Goal: Browse casually

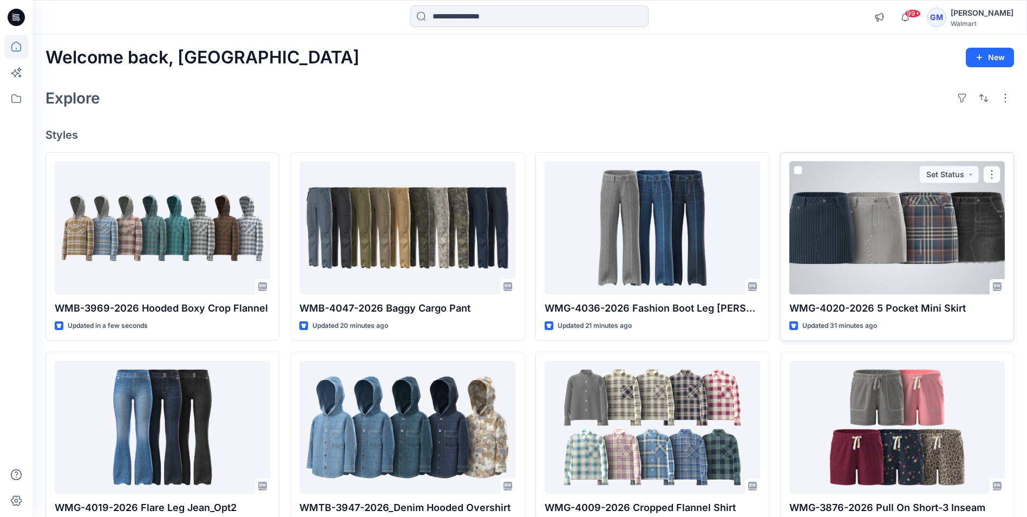
click at [909, 237] on div at bounding box center [898, 227] width 216 height 133
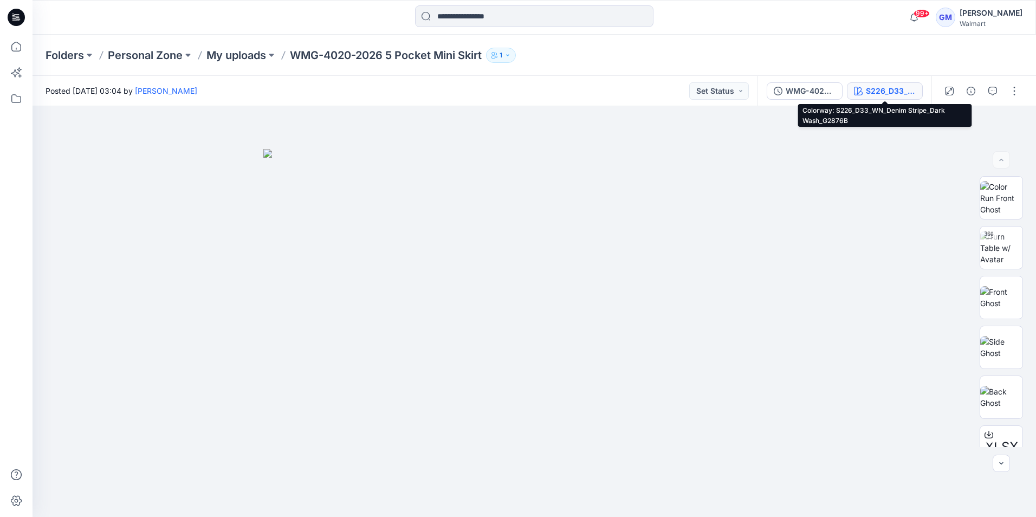
click at [891, 84] on button "S226_D33_WN_Denim Stripe_Dark Wash_G2876B" at bounding box center [885, 90] width 76 height 17
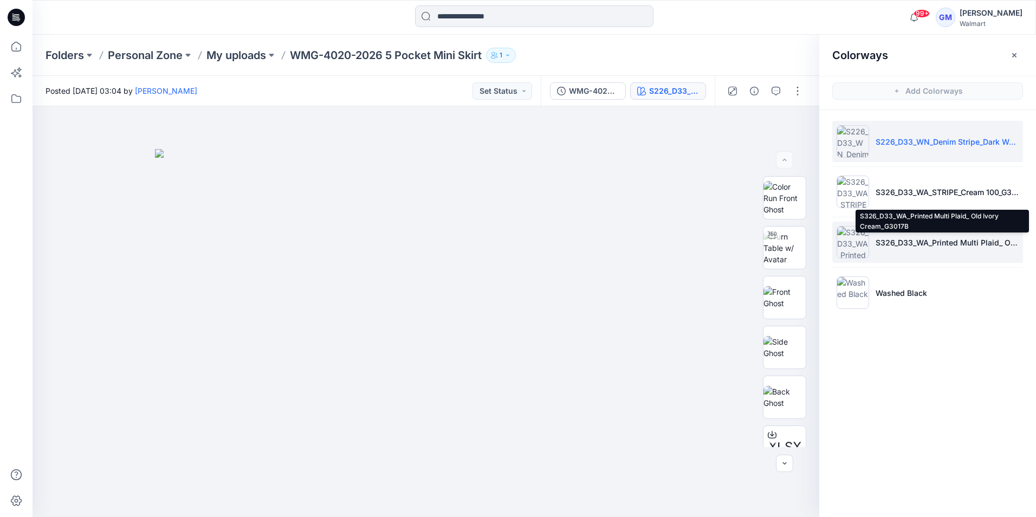
click at [888, 243] on p "S326_D33_WA_Printed Multi Plaid_ Old Ivory Cream_G3017B" at bounding box center [946, 242] width 143 height 11
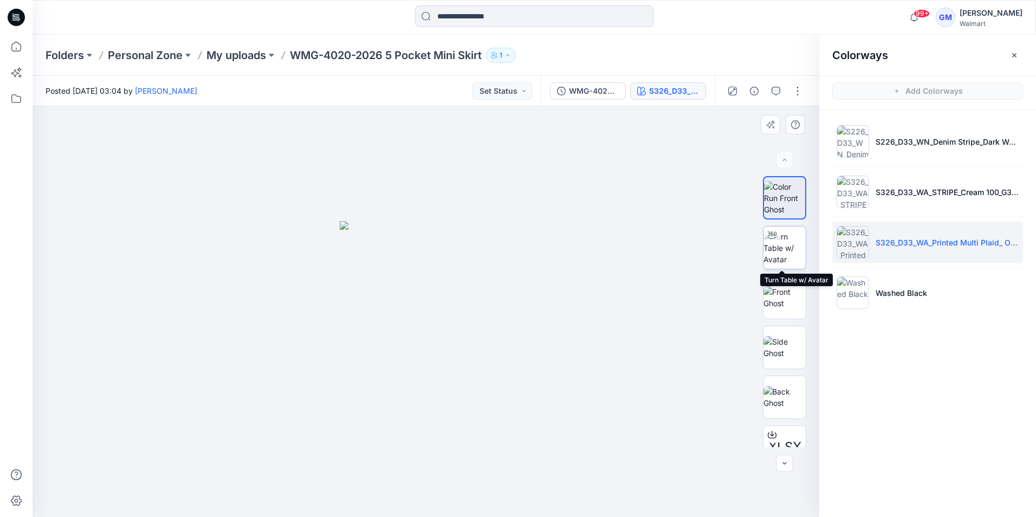
click at [789, 239] on img at bounding box center [784, 248] width 42 height 34
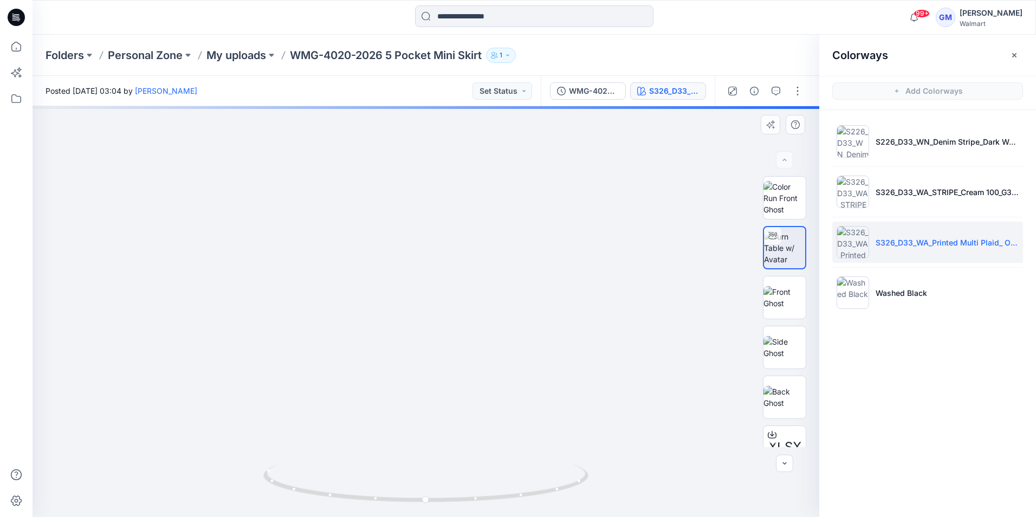
drag, startPoint x: 502, startPoint y: 439, endPoint x: 523, endPoint y: 207, distance: 232.2
drag, startPoint x: 555, startPoint y: 487, endPoint x: 396, endPoint y: 486, distance: 158.7
click at [396, 486] on icon at bounding box center [427, 484] width 328 height 41
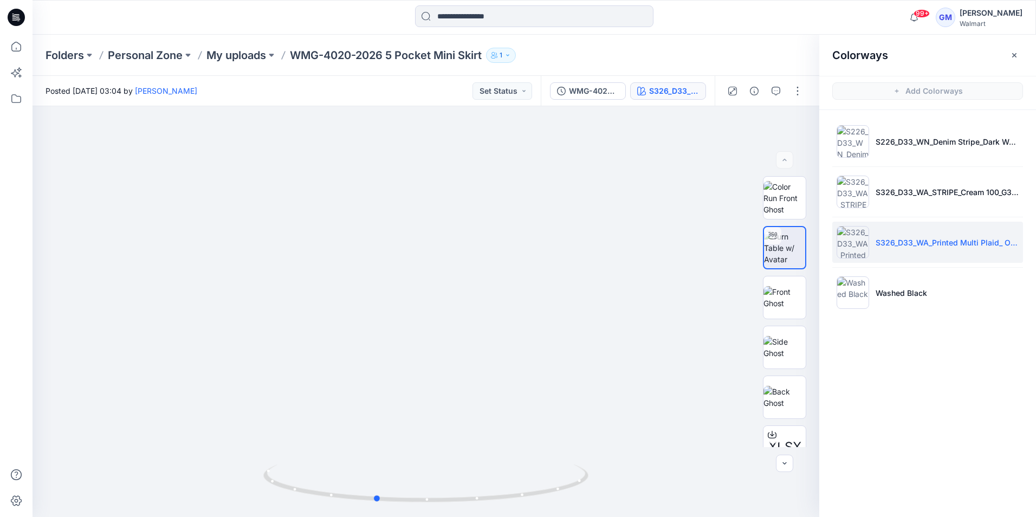
drag, startPoint x: 438, startPoint y: 502, endPoint x: 872, endPoint y: 400, distance: 445.5
click at [872, 400] on div "XLSX XLSX XLSX BW S326_D33_WA_Printed Multi Plaid_ Old Ivory Cream_G3017B Loadi…" at bounding box center [533, 311] width 1003 height 411
drag, startPoint x: 433, startPoint y: 500, endPoint x: 498, endPoint y: 496, distance: 65.7
click at [498, 496] on icon at bounding box center [427, 484] width 328 height 41
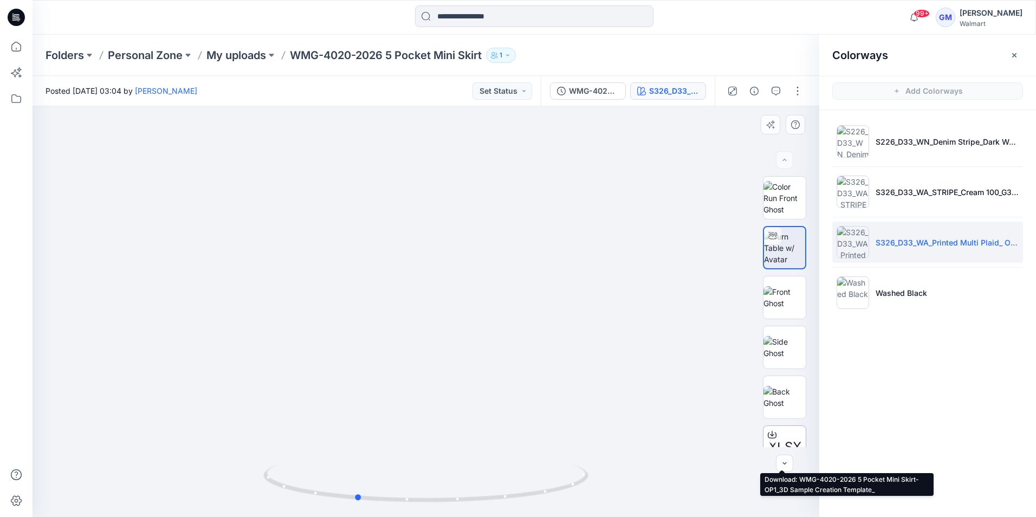
drag, startPoint x: 559, startPoint y: 483, endPoint x: 799, endPoint y: 435, distance: 244.6
click at [799, 435] on div "XLSX XLSX XLSX BW S326_D33_WA_Printed Multi Plaid_ Old Ivory Cream_G3017B Loadi…" at bounding box center [425, 311] width 786 height 411
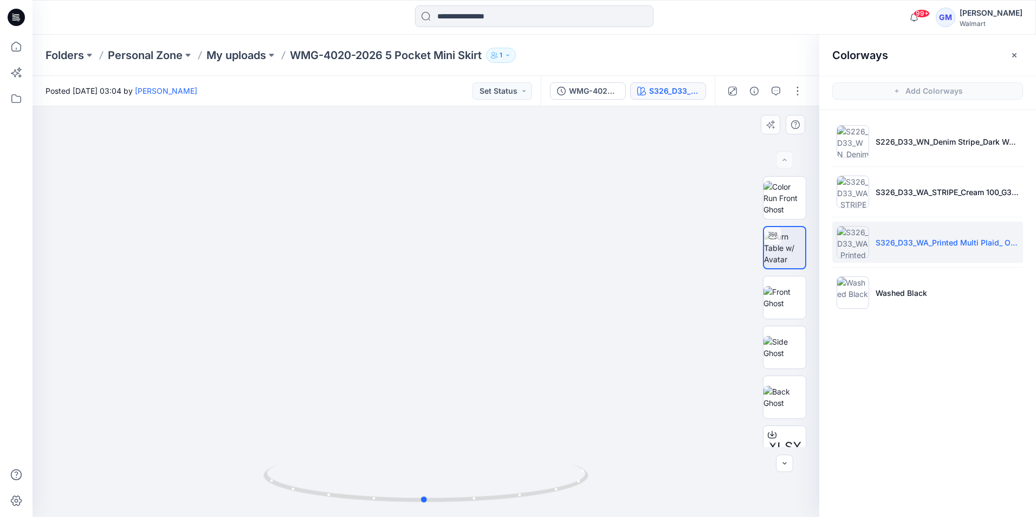
drag, startPoint x: 480, startPoint y: 499, endPoint x: 224, endPoint y: 441, distance: 263.1
click at [224, 441] on div at bounding box center [425, 311] width 786 height 411
